Goal: Transaction & Acquisition: Purchase product/service

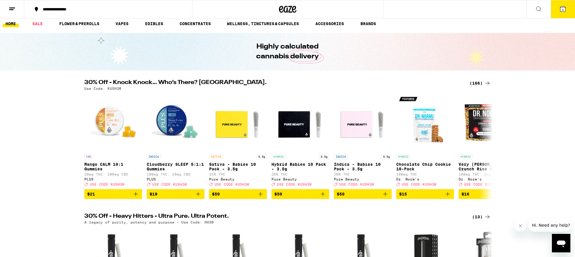
click at [534, 11] on button at bounding box center [538, 9] width 24 height 18
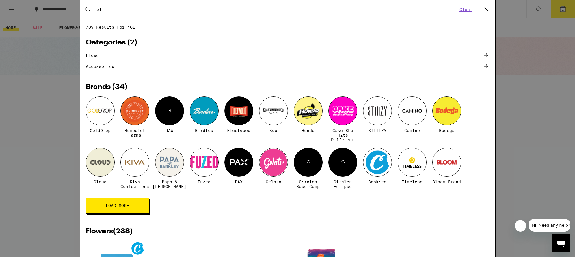
type input "o"
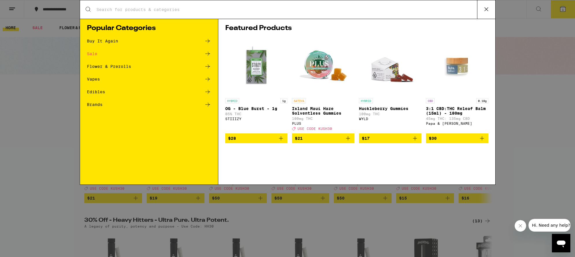
click at [100, 67] on div "Flower & Prerolls" at bounding box center [109, 66] width 44 height 4
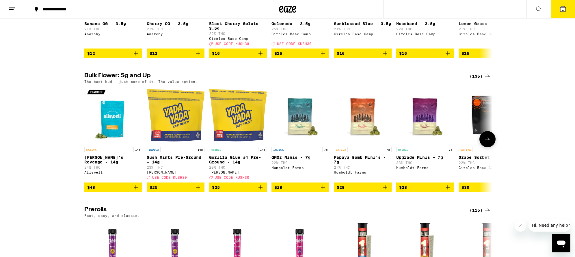
scroll to position [141, 0]
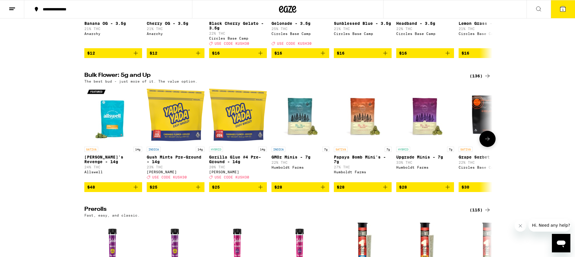
click at [487, 142] on icon at bounding box center [487, 138] width 7 height 7
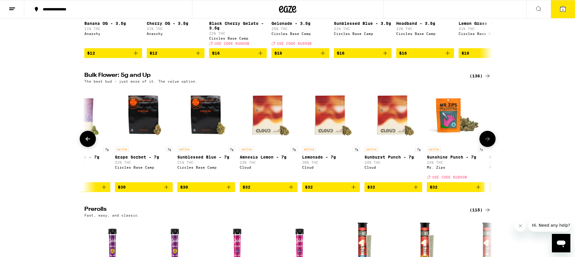
click at [487, 142] on icon at bounding box center [487, 138] width 7 height 7
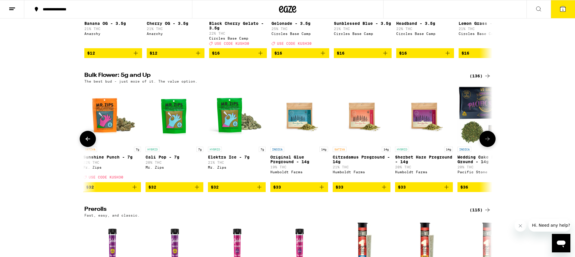
click at [487, 142] on icon at bounding box center [487, 138] width 7 height 7
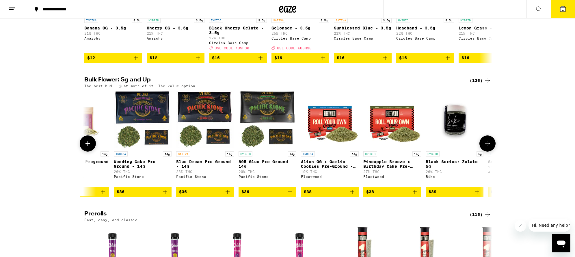
scroll to position [137, 0]
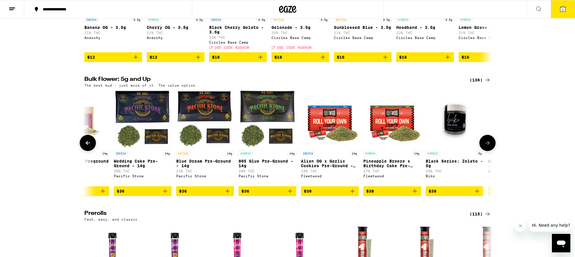
click at [486, 146] on icon at bounding box center [487, 142] width 7 height 7
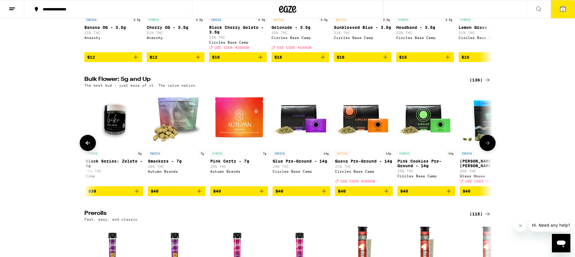
scroll to position [0, 1374]
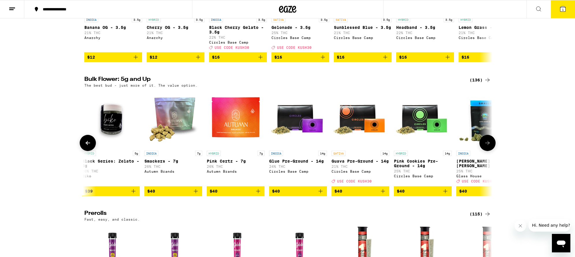
click at [90, 146] on icon at bounding box center [87, 142] width 7 height 7
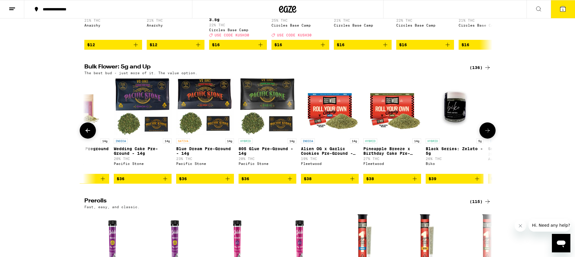
scroll to position [151, 0]
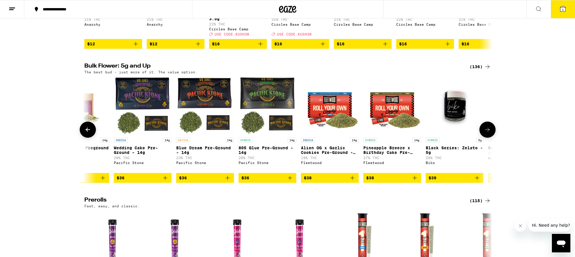
click at [484, 133] on icon at bounding box center [487, 129] width 7 height 7
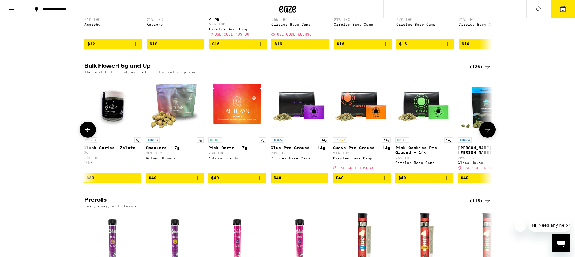
scroll to position [0, 1374]
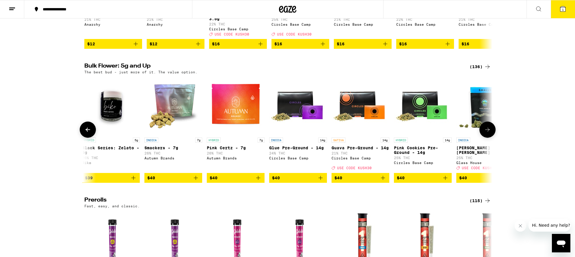
click at [484, 133] on icon at bounding box center [487, 129] width 7 height 7
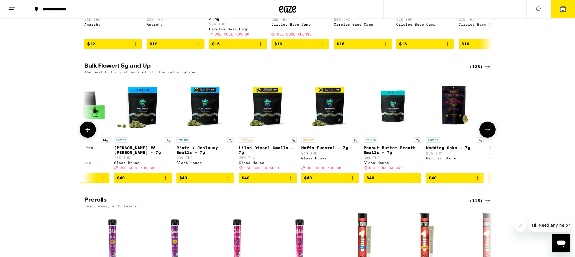
scroll to position [0, 1717]
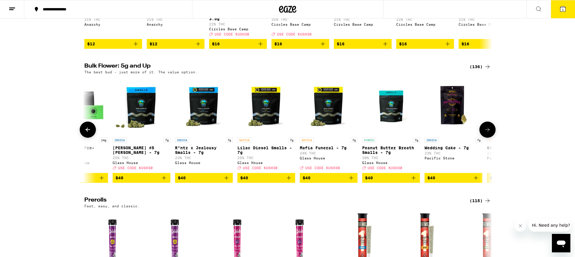
click at [484, 133] on icon at bounding box center [487, 129] width 7 height 7
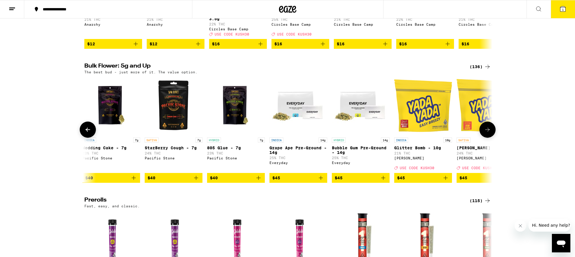
scroll to position [0, 2060]
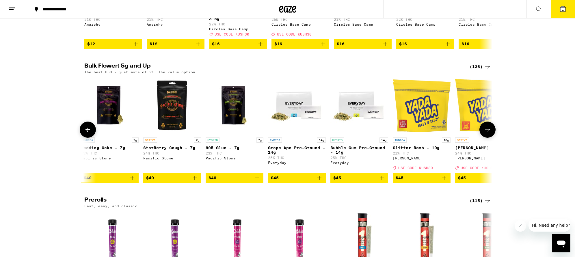
click at [484, 133] on icon at bounding box center [487, 129] width 7 height 7
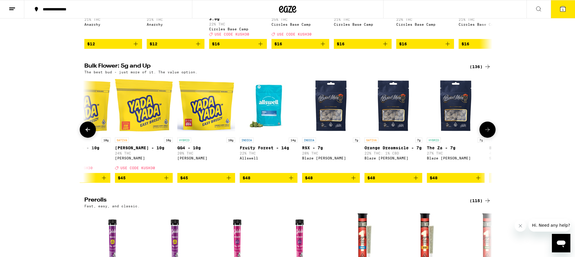
scroll to position [0, 2404]
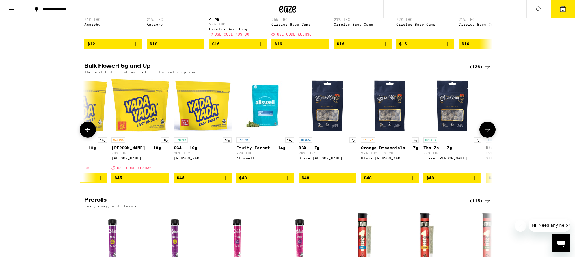
click at [484, 133] on icon at bounding box center [487, 129] width 7 height 7
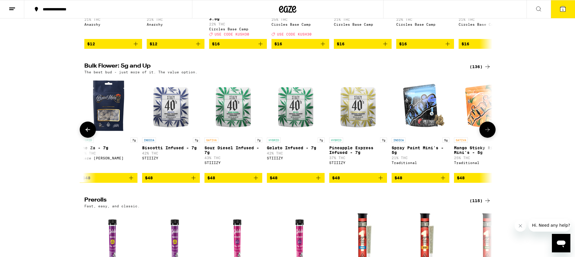
click at [484, 133] on icon at bounding box center [487, 129] width 7 height 7
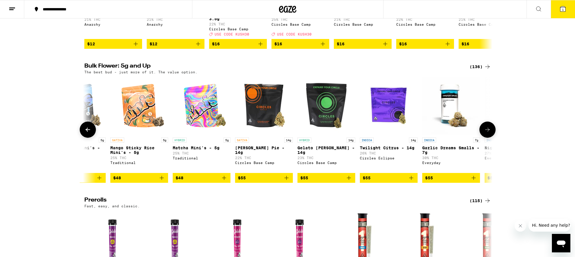
click at [484, 133] on icon at bounding box center [487, 129] width 7 height 7
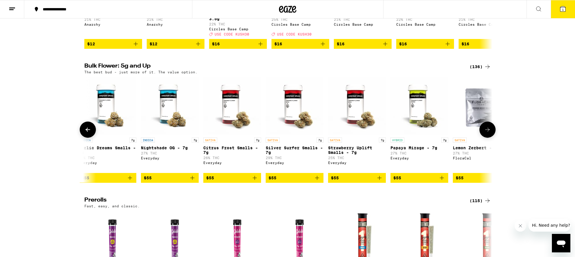
click at [484, 133] on icon at bounding box center [487, 129] width 7 height 7
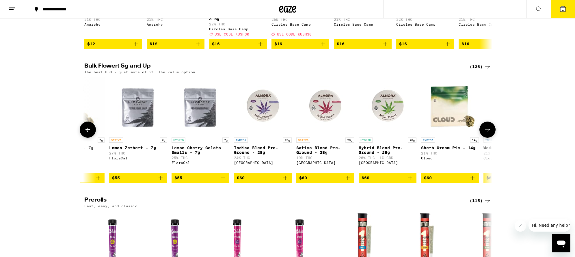
click at [484, 133] on icon at bounding box center [487, 129] width 7 height 7
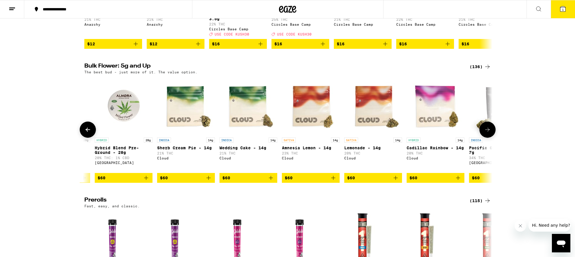
scroll to position [0, 4121]
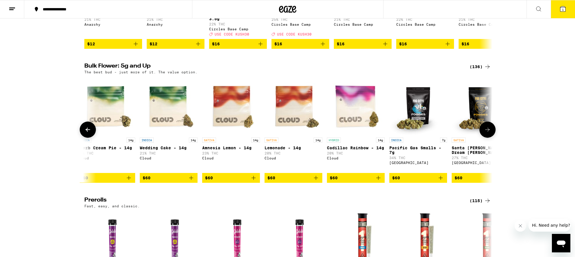
click at [484, 133] on icon at bounding box center [487, 129] width 7 height 7
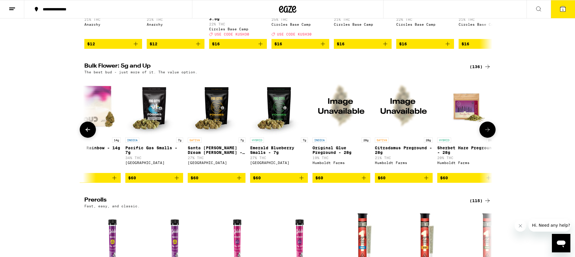
scroll to position [0, 4464]
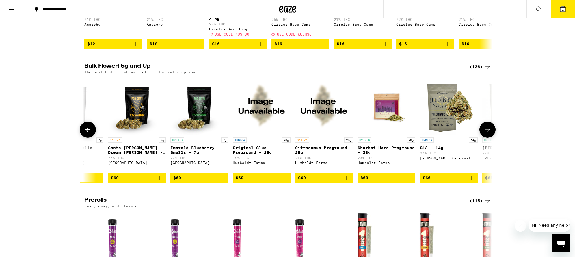
click at [484, 133] on icon at bounding box center [487, 129] width 7 height 7
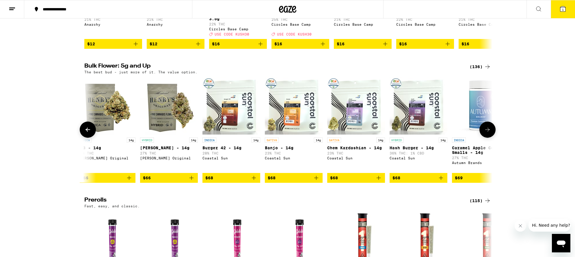
scroll to position [0, 4807]
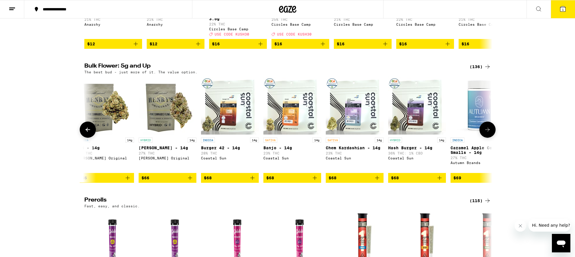
click at [484, 133] on icon at bounding box center [487, 129] width 7 height 7
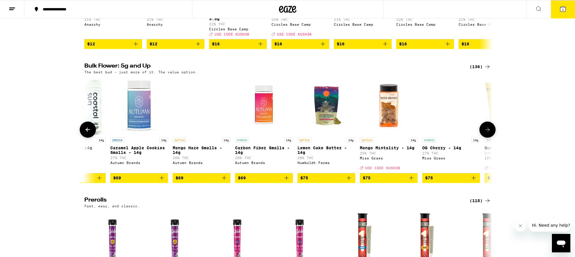
scroll to position [0, 5151]
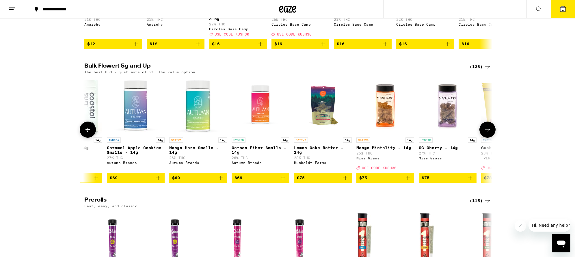
click at [484, 133] on icon at bounding box center [487, 129] width 7 height 7
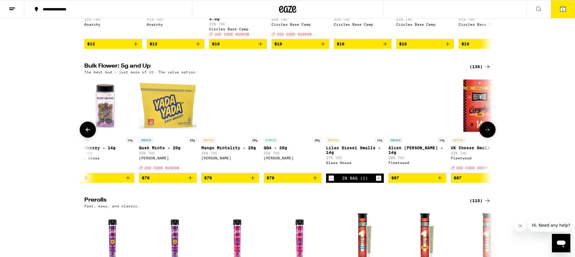
scroll to position [0, 5494]
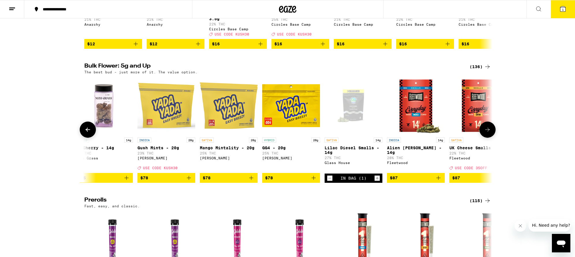
click at [86, 133] on icon at bounding box center [87, 129] width 7 height 7
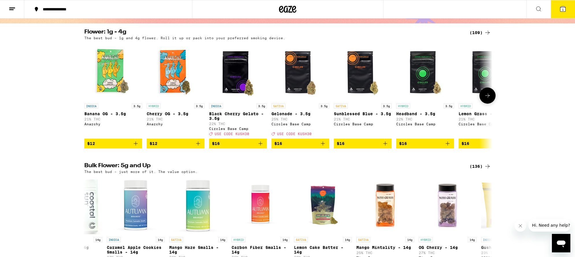
scroll to position [0, 0]
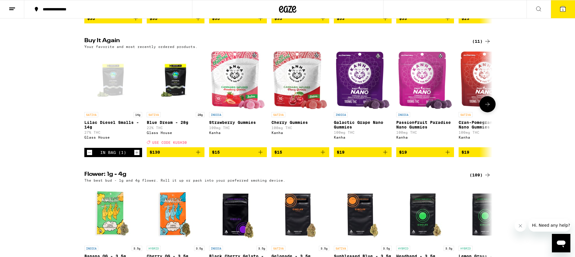
scroll to position [574, 0]
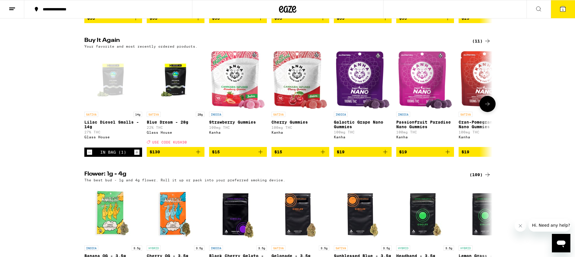
click at [487, 107] on icon at bounding box center [487, 103] width 7 height 7
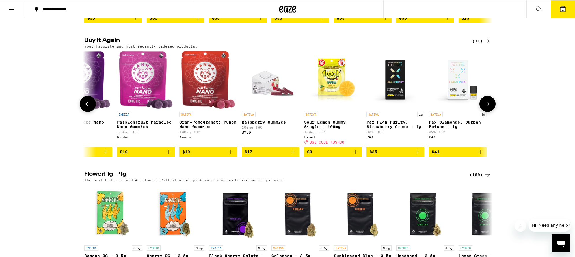
scroll to position [0, 279]
click at [487, 112] on div at bounding box center [487, 104] width 16 height 16
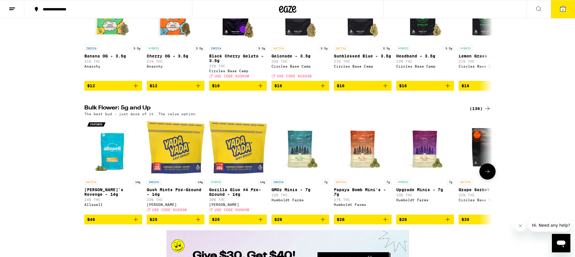
scroll to position [815, 0]
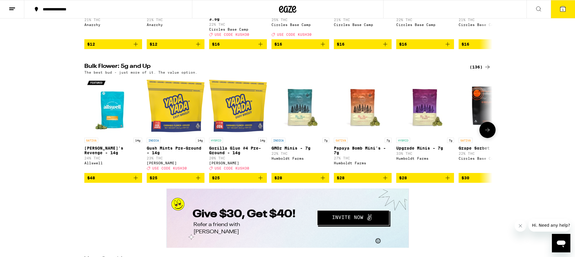
click at [489, 133] on icon at bounding box center [487, 129] width 7 height 7
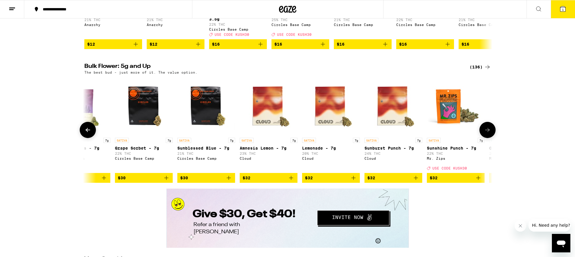
click at [488, 133] on icon at bounding box center [487, 129] width 7 height 7
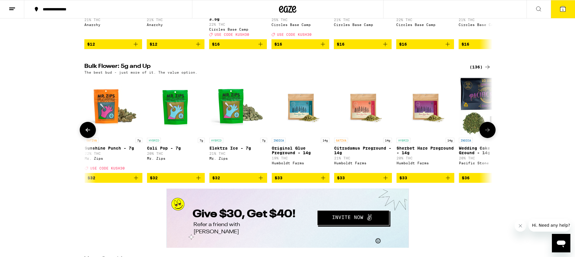
scroll to position [0, 687]
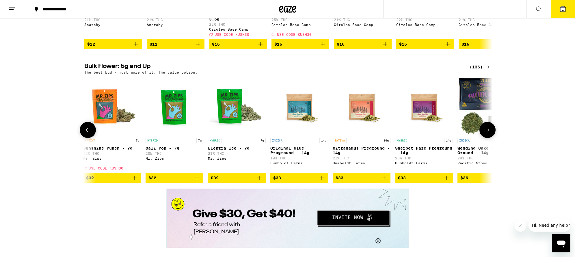
click at [488, 133] on icon at bounding box center [487, 129] width 7 height 7
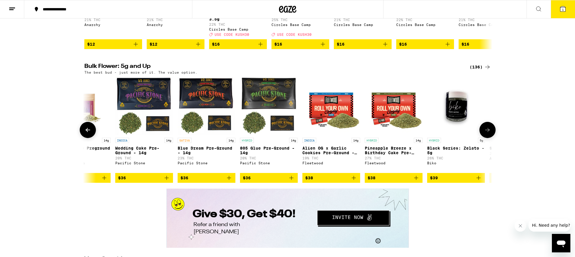
scroll to position [0, 1030]
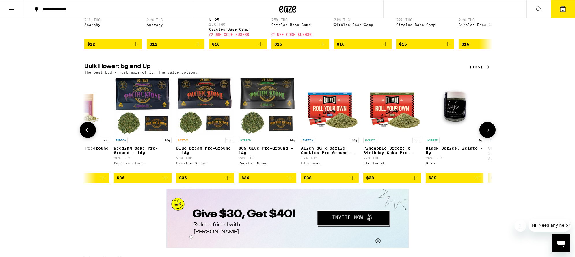
click at [488, 133] on icon at bounding box center [487, 129] width 7 height 7
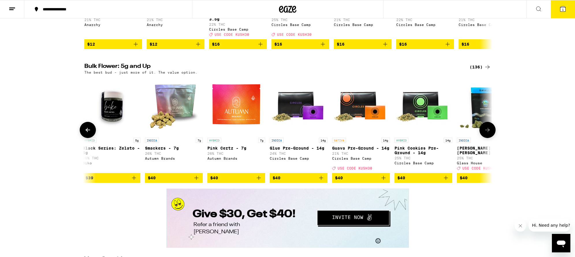
scroll to position [0, 1374]
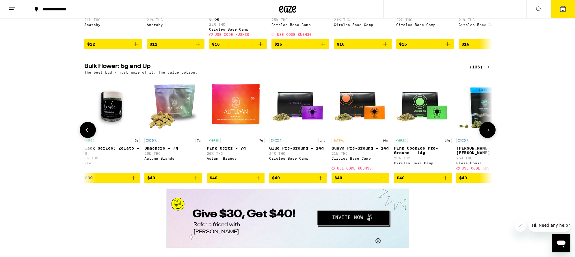
click at [488, 133] on icon at bounding box center [487, 129] width 7 height 7
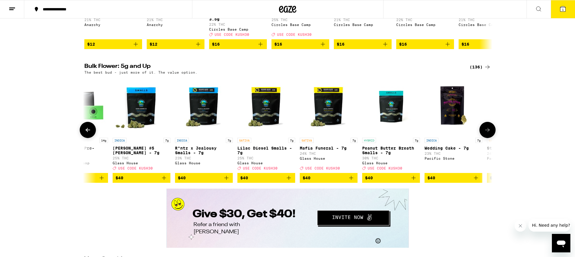
click at [488, 133] on icon at bounding box center [487, 129] width 7 height 7
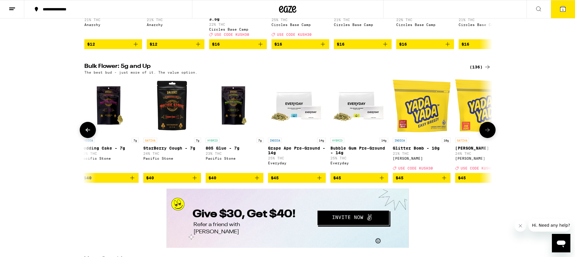
click at [488, 133] on icon at bounding box center [487, 129] width 7 height 7
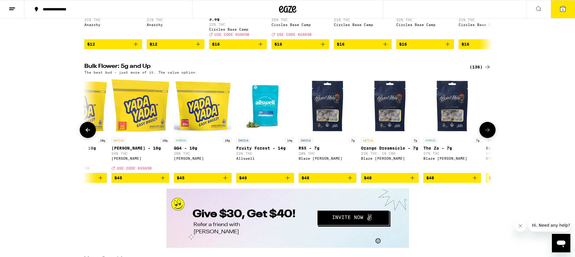
click at [488, 133] on icon at bounding box center [487, 129] width 7 height 7
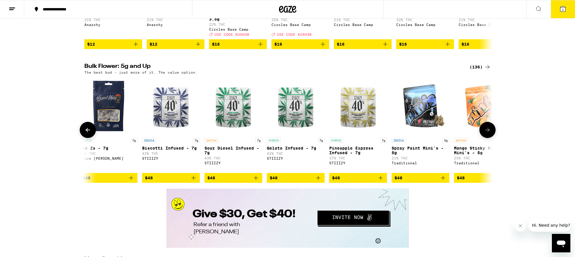
click at [488, 133] on icon at bounding box center [487, 129] width 7 height 7
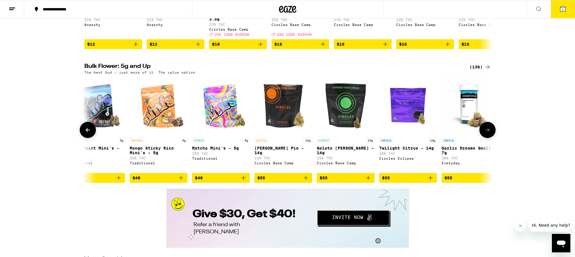
scroll to position [0, 3090]
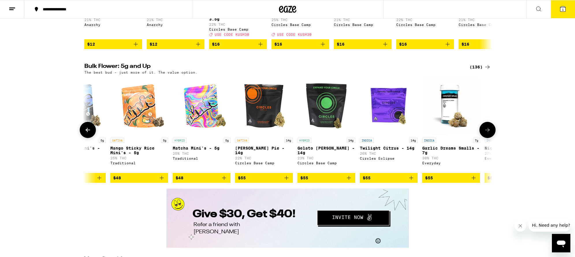
click at [488, 133] on icon at bounding box center [487, 129] width 7 height 7
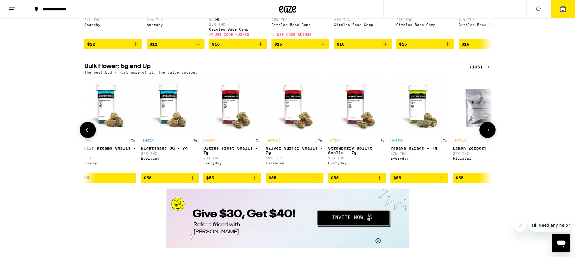
click at [488, 133] on icon at bounding box center [487, 129] width 7 height 7
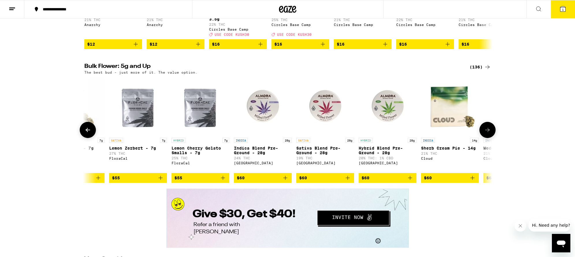
click at [488, 133] on icon at bounding box center [487, 129] width 7 height 7
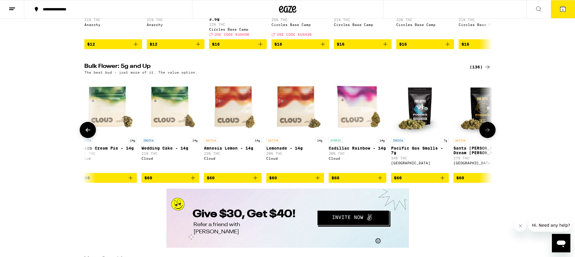
scroll to position [0, 4121]
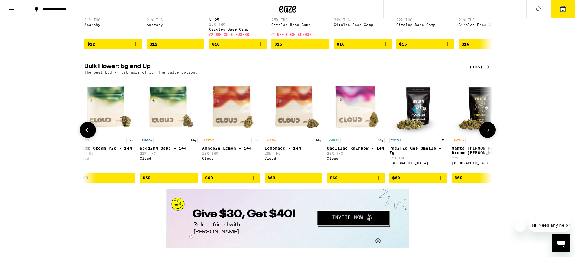
click at [488, 133] on icon at bounding box center [487, 129] width 7 height 7
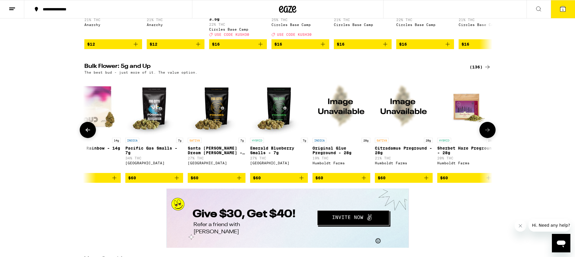
scroll to position [0, 4464]
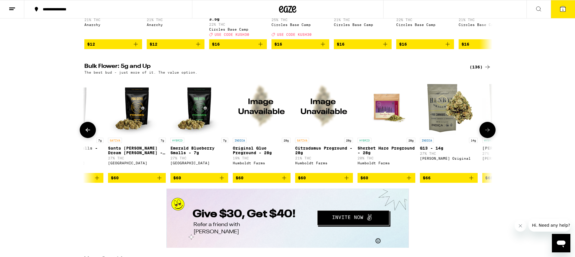
click at [488, 133] on icon at bounding box center [487, 129] width 7 height 7
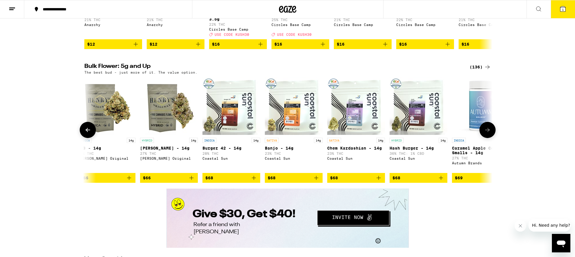
scroll to position [0, 4807]
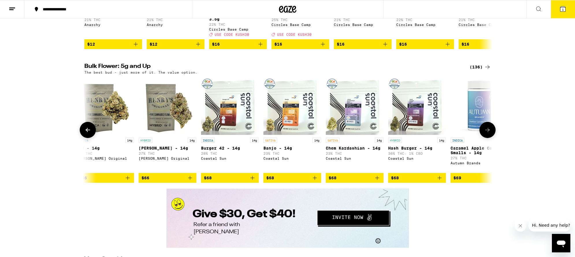
click at [488, 133] on icon at bounding box center [487, 129] width 7 height 7
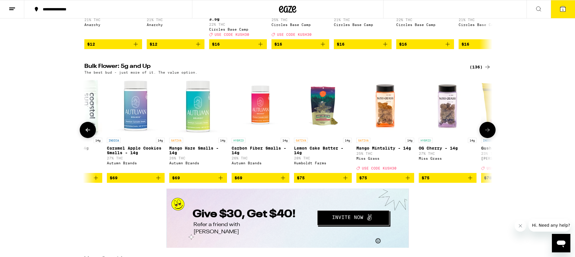
click at [488, 133] on icon at bounding box center [487, 129] width 7 height 7
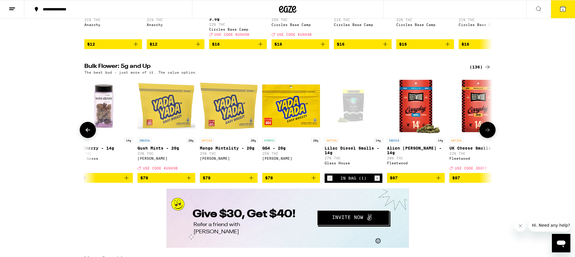
click at [488, 133] on icon at bounding box center [487, 129] width 7 height 7
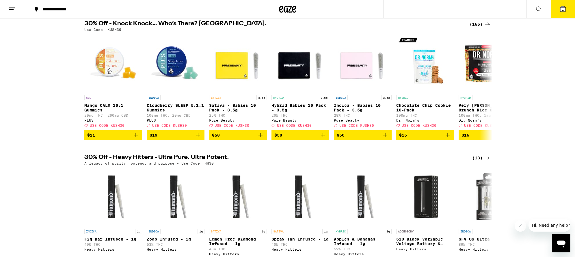
scroll to position [0, 0]
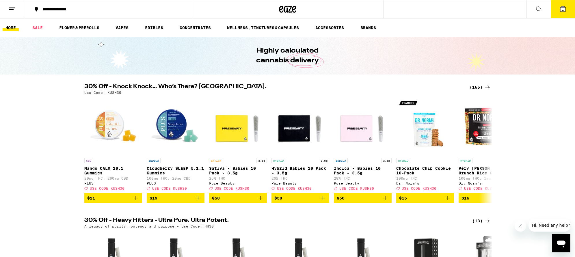
click at [562, 10] on span "1" at bounding box center [563, 9] width 2 height 3
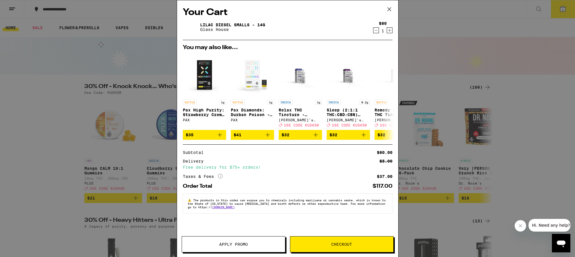
click at [390, 9] on icon at bounding box center [389, 9] width 9 height 9
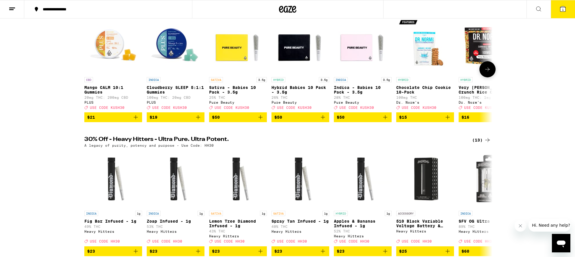
scroll to position [0, 4]
